Goal: Register for event/course

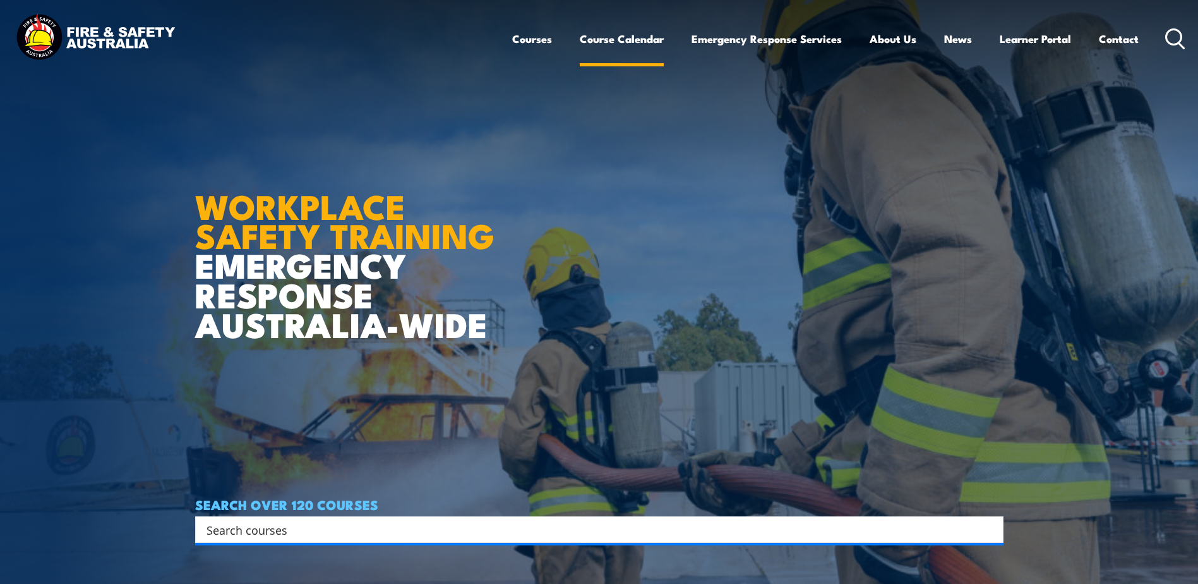
click at [611, 33] on link "Course Calendar" at bounding box center [622, 38] width 84 height 33
click at [643, 39] on link "Course Calendar" at bounding box center [622, 38] width 84 height 33
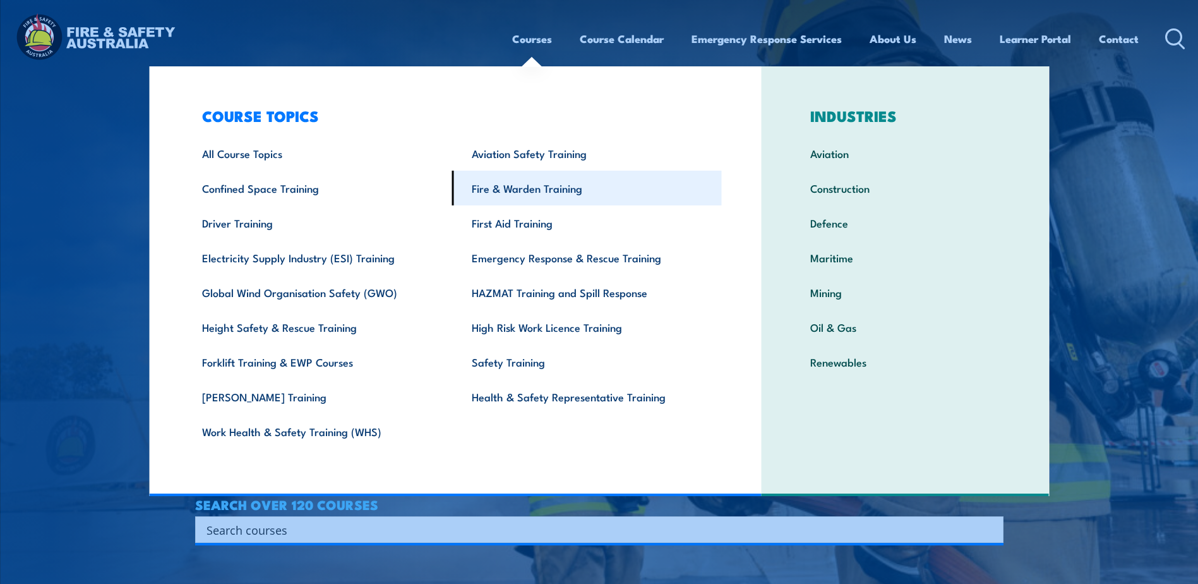
click at [508, 188] on link "Fire & Warden Training" at bounding box center [587, 188] width 270 height 35
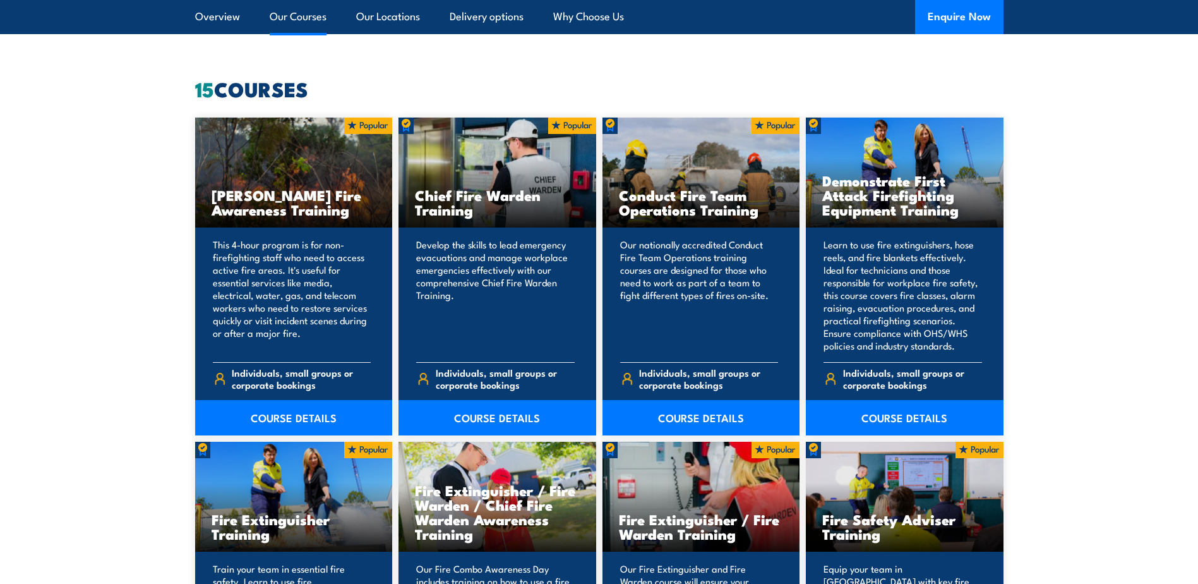
scroll to position [948, 0]
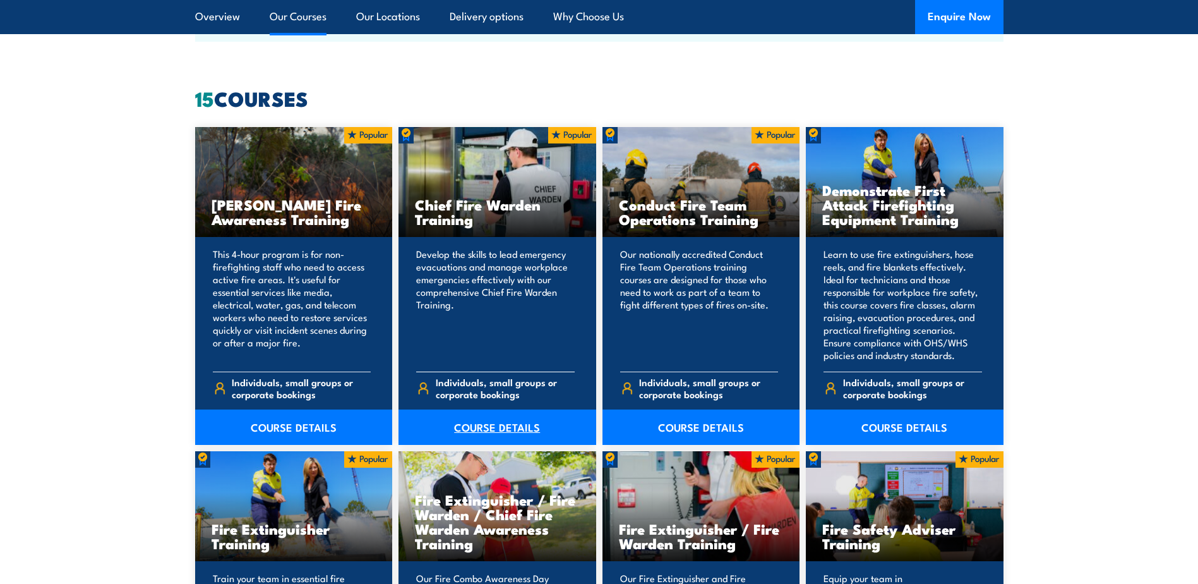
click at [520, 427] on link "COURSE DETAILS" at bounding box center [498, 426] width 198 height 35
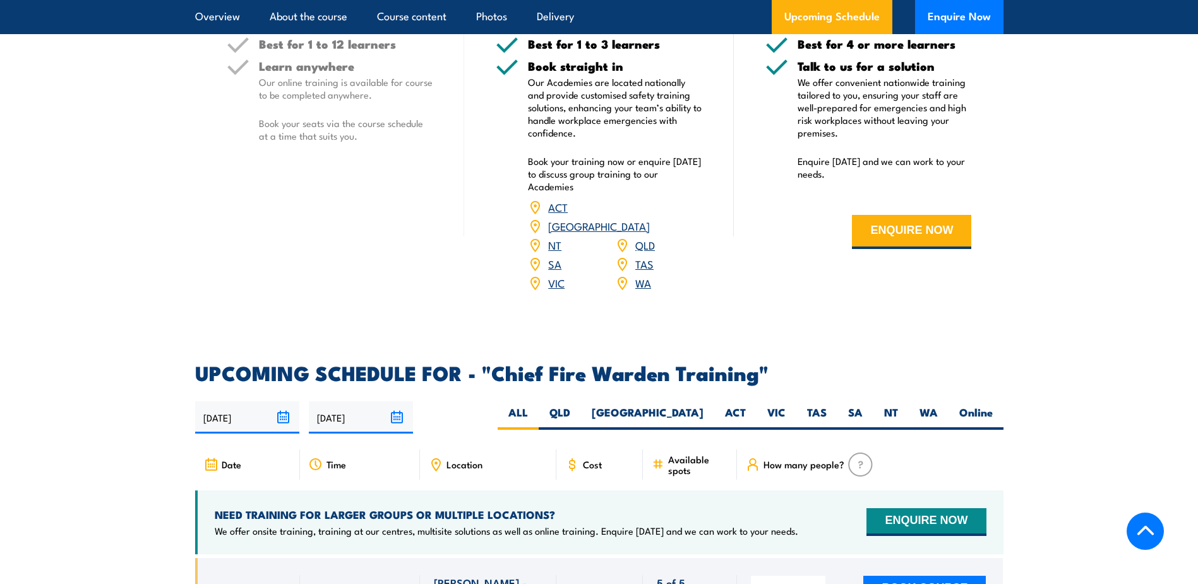
scroll to position [1895, 0]
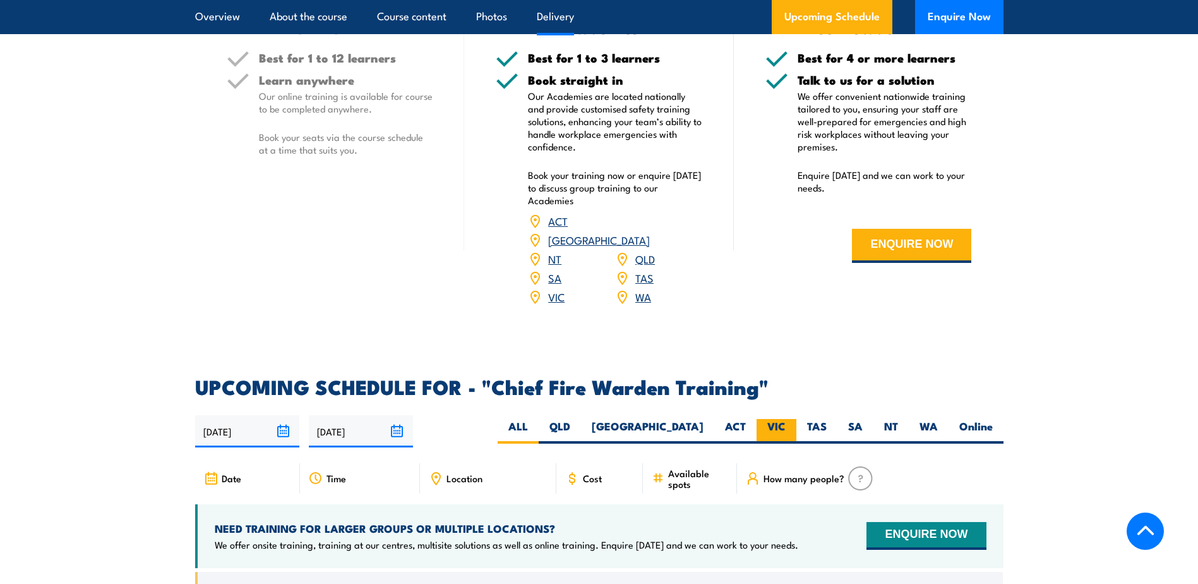
click at [776, 419] on label "VIC" at bounding box center [777, 431] width 40 height 25
click at [786, 419] on input "VIC" at bounding box center [790, 423] width 8 height 8
radio input "true"
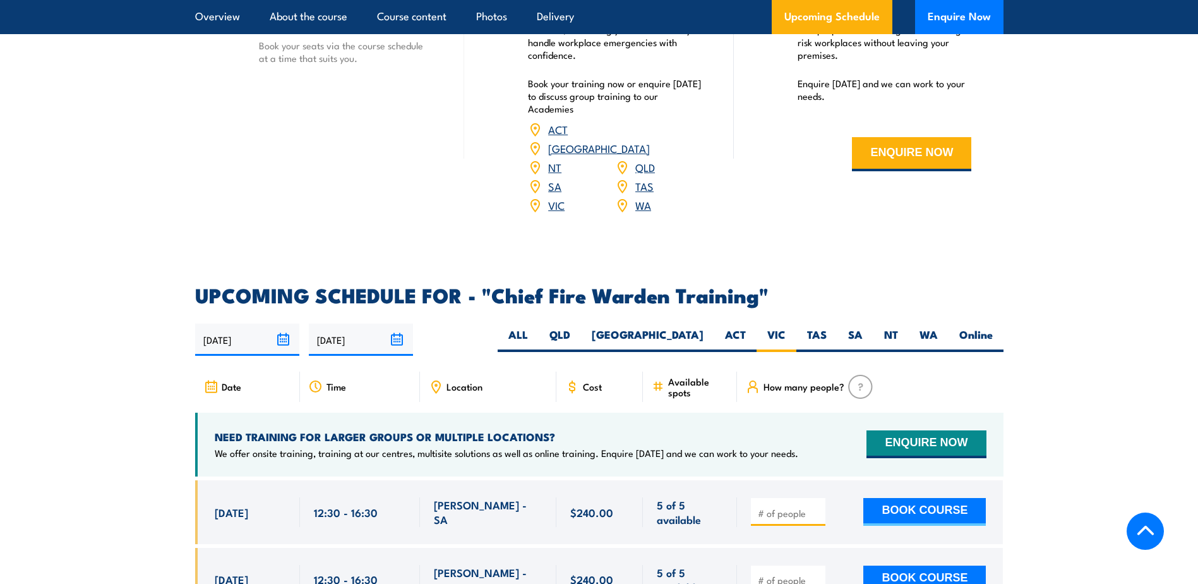
scroll to position [2148, 0]
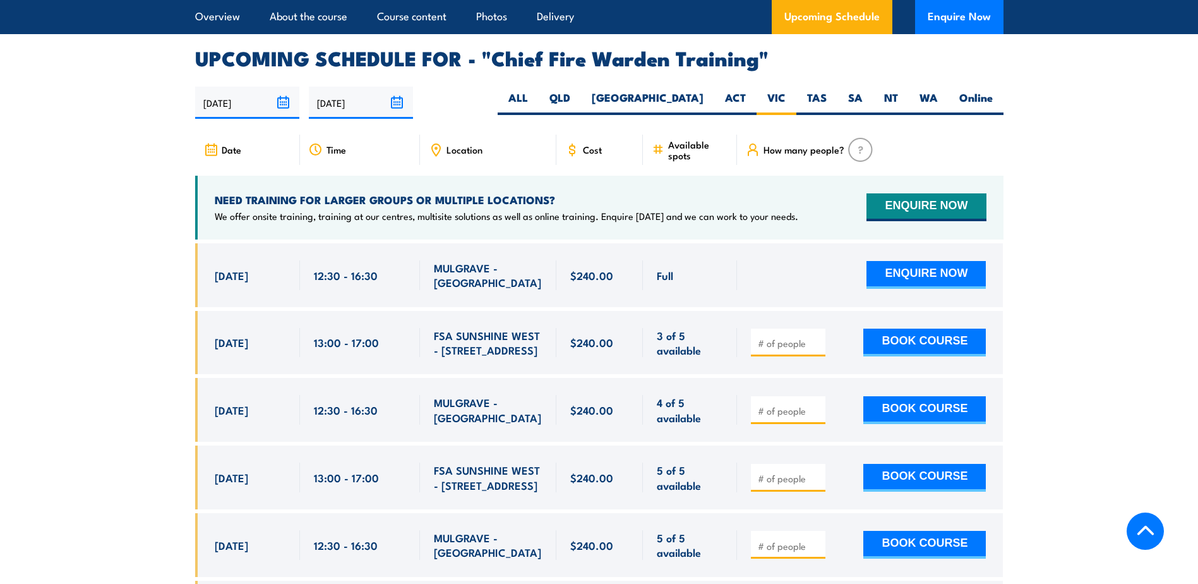
scroll to position [2190, 0]
